Goal: Information Seeking & Learning: Learn about a topic

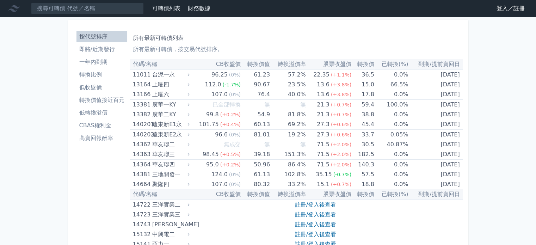
click at [113, 50] on li "即將/近期發行" at bounding box center [101, 49] width 51 height 8
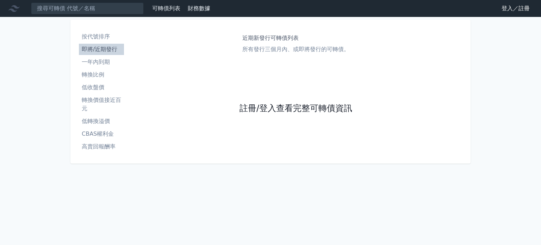
click at [299, 110] on link "註冊/登入查看完整可轉債資訊" at bounding box center [295, 108] width 113 height 11
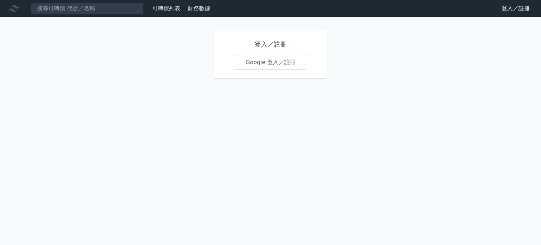
click at [272, 64] on link "Google 登入／註冊" at bounding box center [270, 62] width 73 height 15
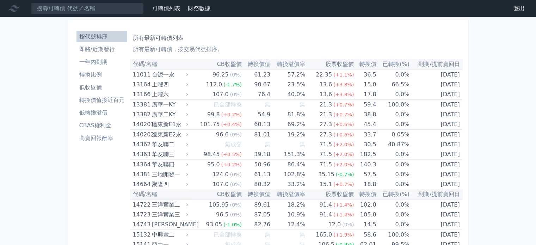
click at [106, 48] on li "即將/近期發行" at bounding box center [101, 49] width 51 height 8
